Goal: Information Seeking & Learning: Check status

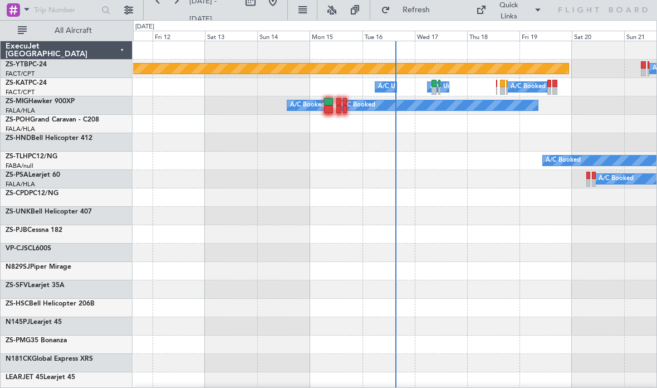
click at [105, 42] on div "ExecuJet [GEOGRAPHIC_DATA]" at bounding box center [67, 50] width 132 height 18
click at [89, 33] on span "All Aircraft" at bounding box center [73, 31] width 89 height 8
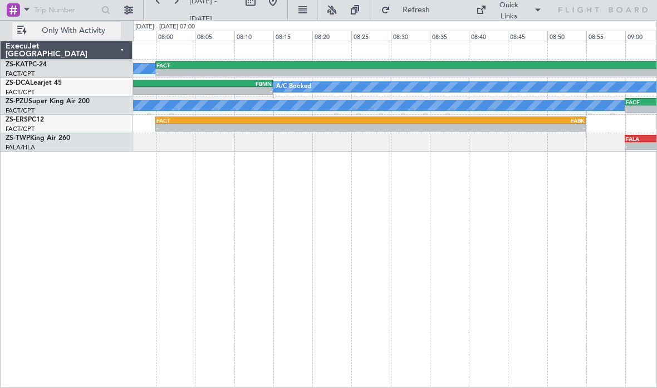
click at [402, 129] on div "-" at bounding box center [478, 127] width 214 height 7
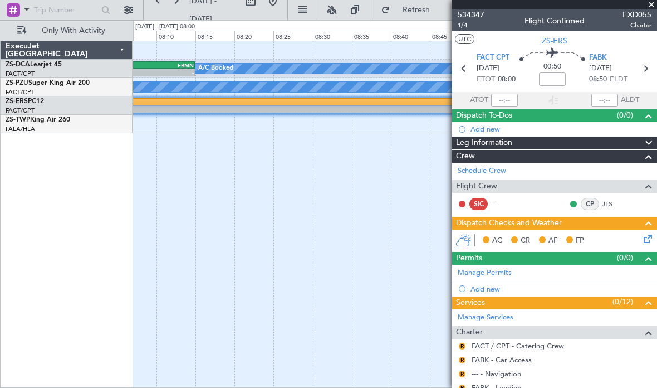
click at [652, 3] on span at bounding box center [651, 5] width 11 height 10
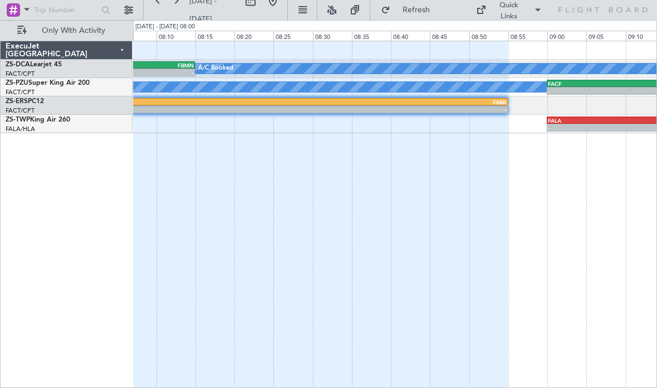
type input "0"
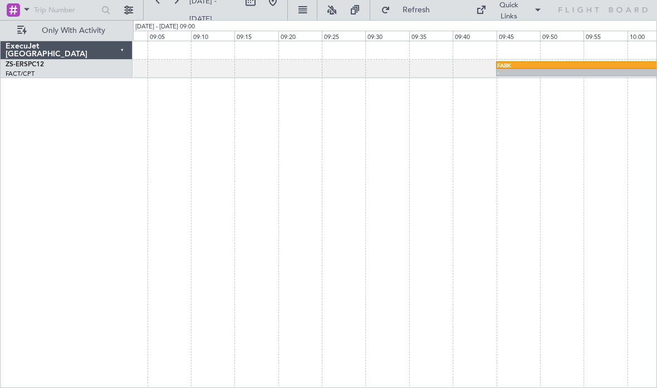
click at [582, 64] on div "FABK" at bounding box center [627, 65] width 261 height 7
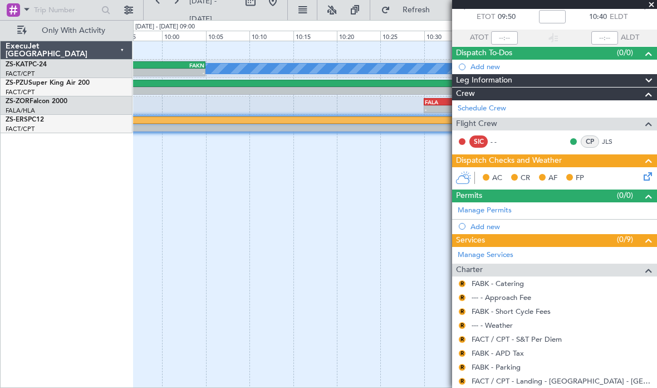
scroll to position [62, 0]
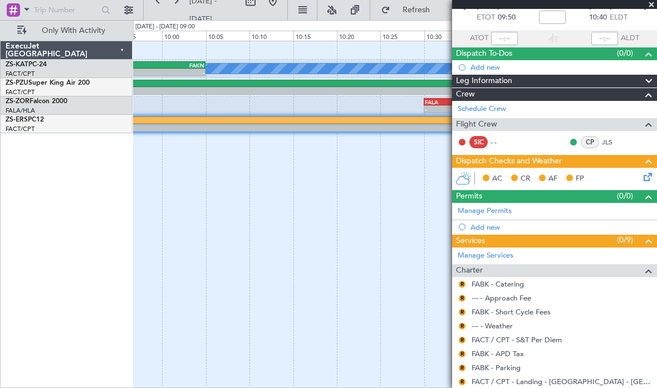
click at [653, 1] on span at bounding box center [651, 5] width 11 height 10
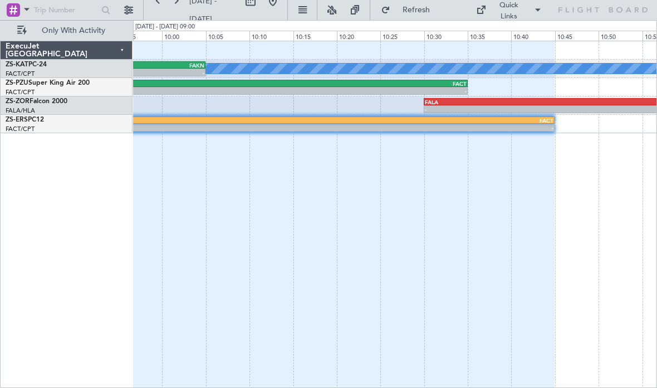
scroll to position [0, 0]
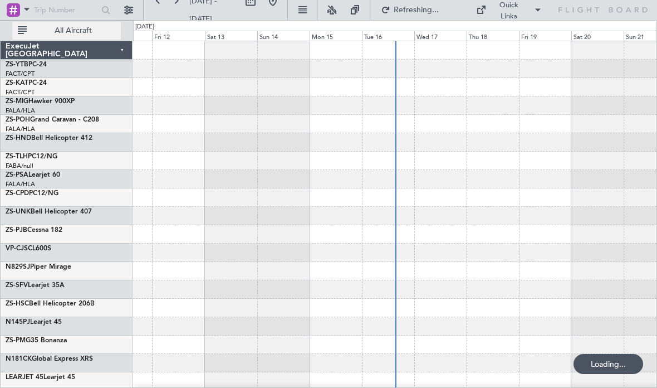
click at [88, 33] on span "All Aircraft" at bounding box center [73, 31] width 89 height 8
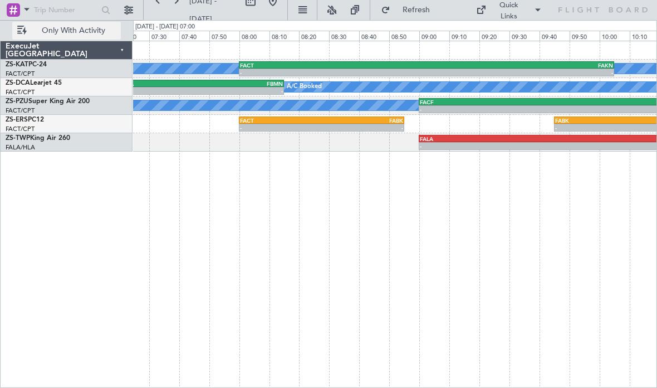
click at [343, 129] on div "-" at bounding box center [362, 127] width 82 height 7
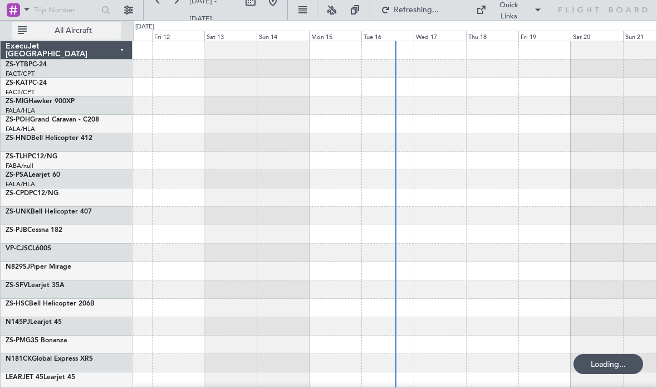
click at [77, 27] on span "All Aircraft" at bounding box center [73, 31] width 89 height 8
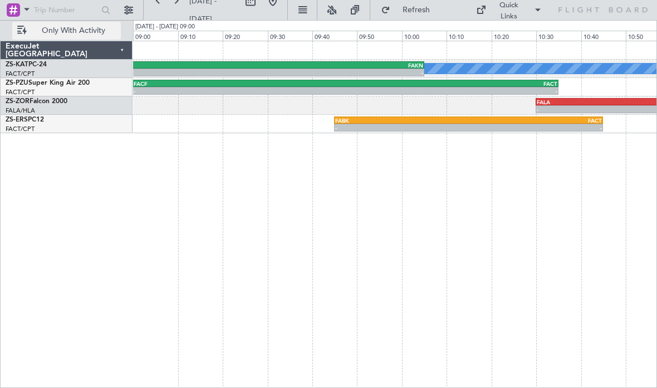
click at [367, 121] on div "FABK" at bounding box center [402, 120] width 134 height 7
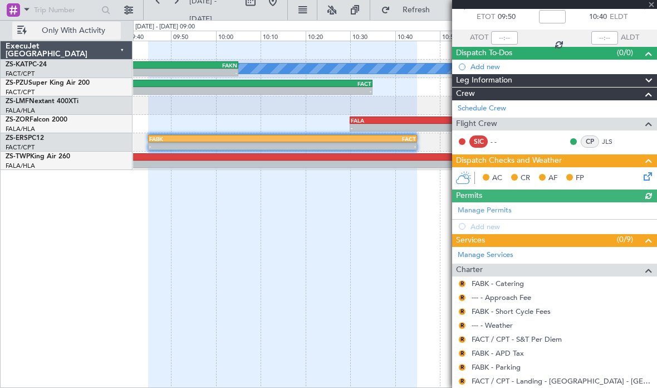
scroll to position [62, 0]
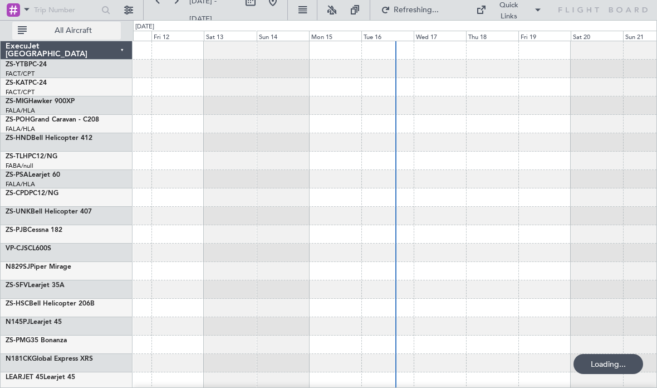
click at [62, 36] on button "All Aircraft" at bounding box center [66, 31] width 109 height 18
click at [51, 31] on span "All Aircraft" at bounding box center [73, 31] width 89 height 8
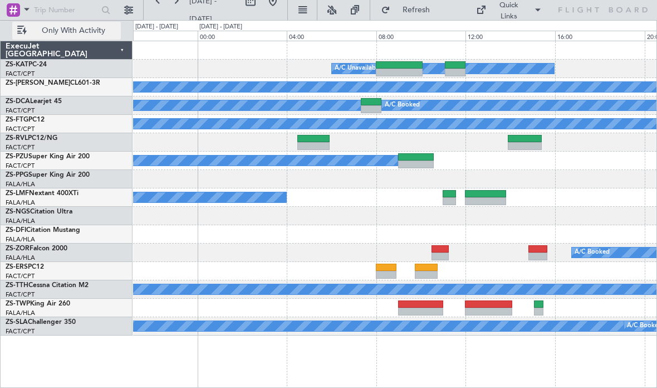
click at [277, 283] on div "A/C Booked" at bounding box center [267, 288] width 1314 height 11
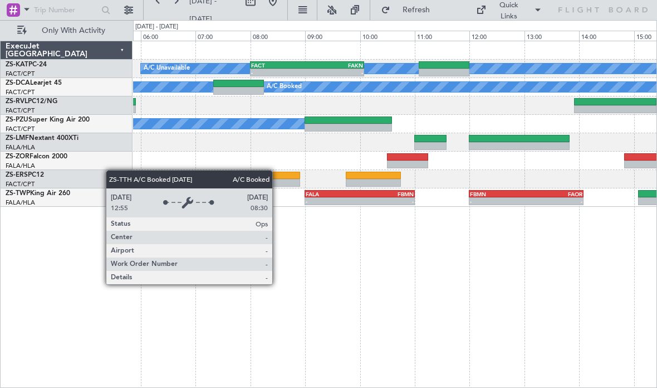
click at [364, 356] on div "A/C Unavailable - - FACT 08:00 Z FAKN 10:05 Z A/C Booked A/C Booked A/C Booked …" at bounding box center [395, 214] width 524 height 347
